Goal: Find specific page/section: Find specific page/section

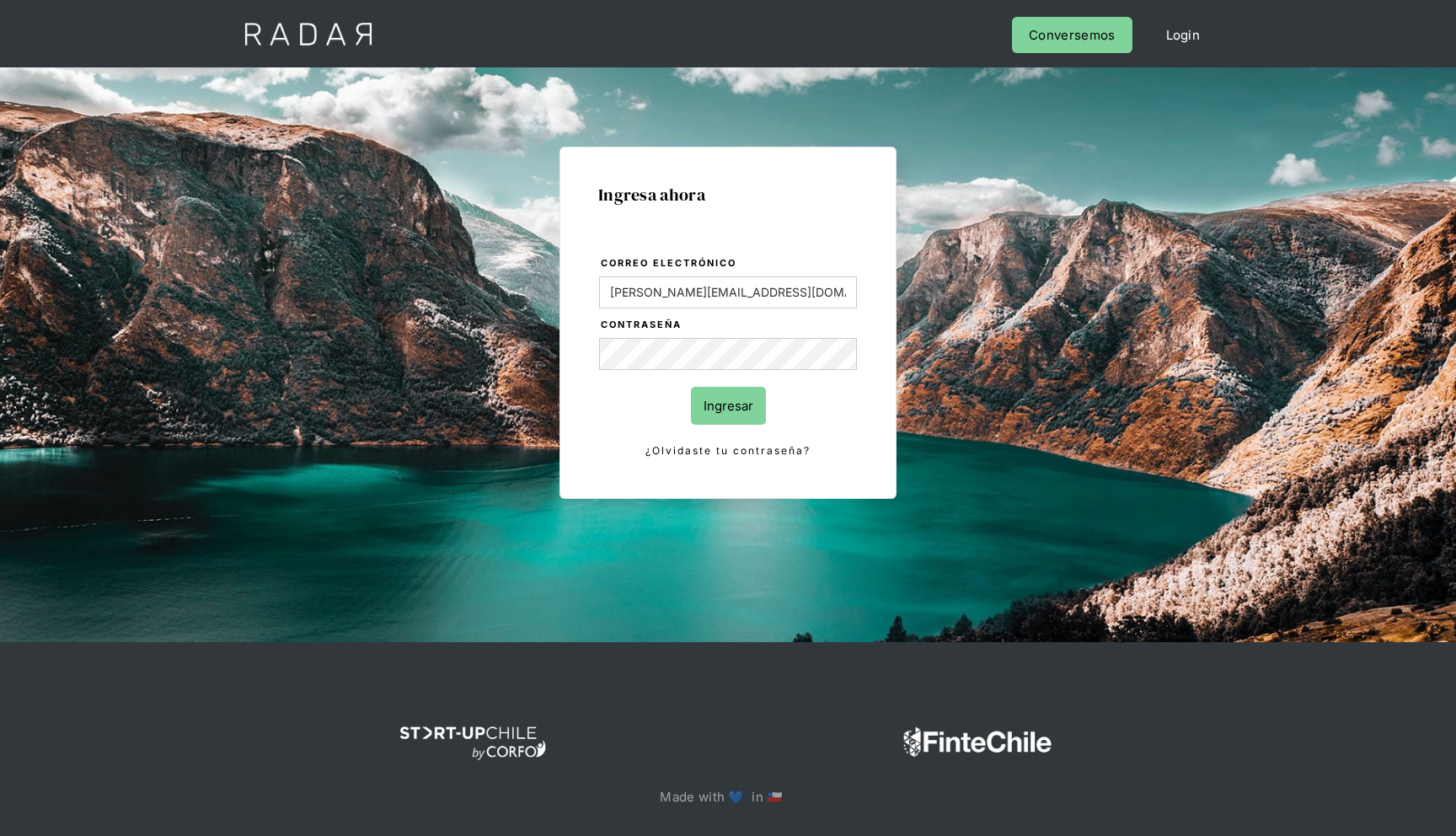
type input "[PERSON_NAME][EMAIL_ADDRESS][DOMAIN_NAME]"
click at [691, 387] on input "Ingresar" at bounding box center [729, 406] width 75 height 38
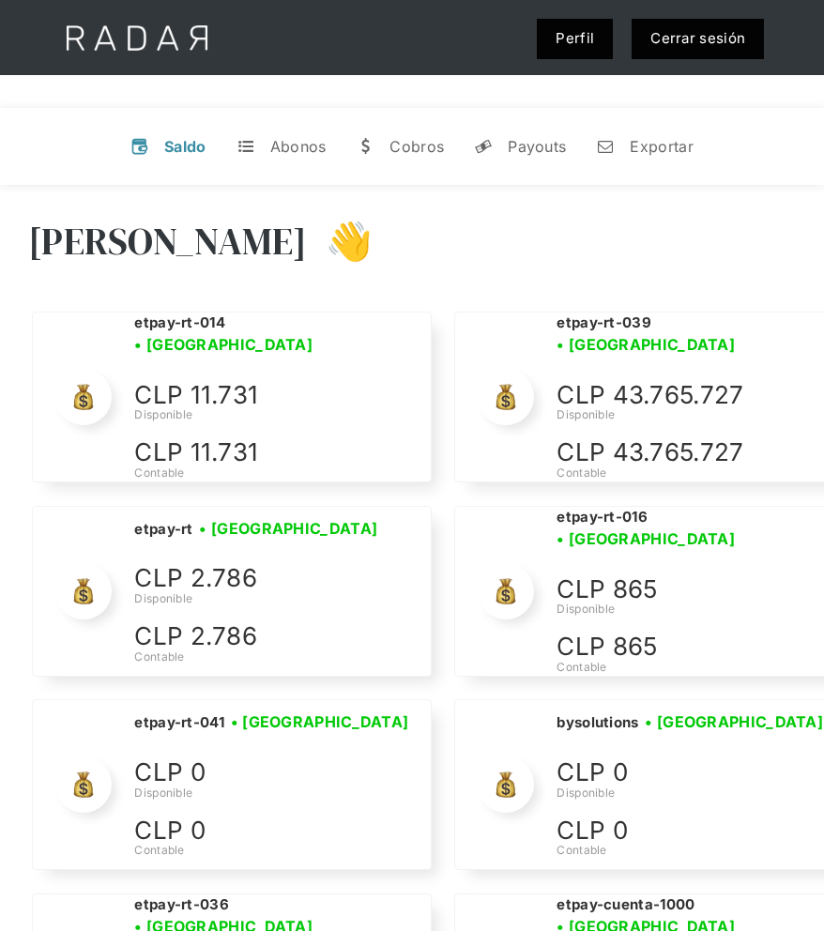
click at [651, 220] on div "[PERSON_NAME] 👋" at bounding box center [412, 255] width 768 height 113
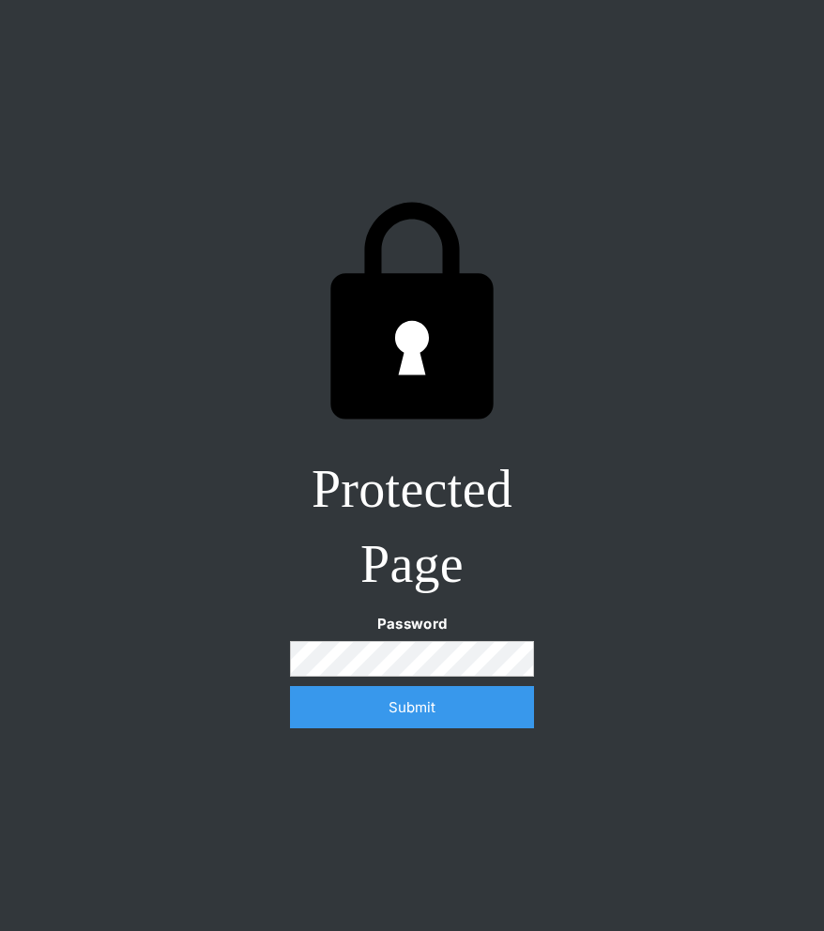
click at [290, 686] on input "Submit" at bounding box center [412, 707] width 244 height 42
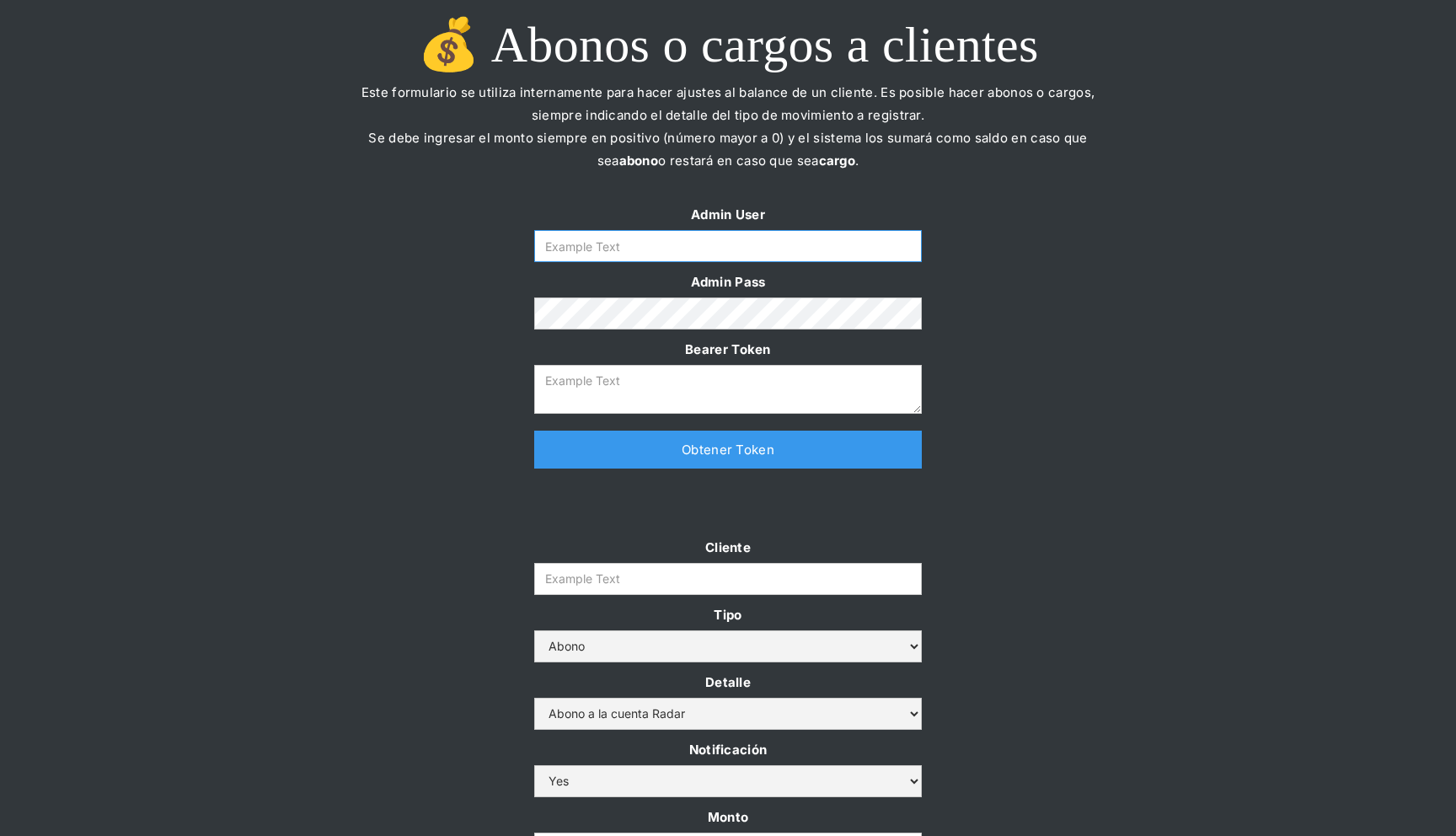
click at [713, 253] on input "Form" at bounding box center [728, 246] width 388 height 32
click at [327, 93] on div "💰 Abonos o cargos a clientes Este formulario se utiliza internamente para hacer…" at bounding box center [728, 101] width 1456 height 203
